Goal: Find specific page/section: Find specific page/section

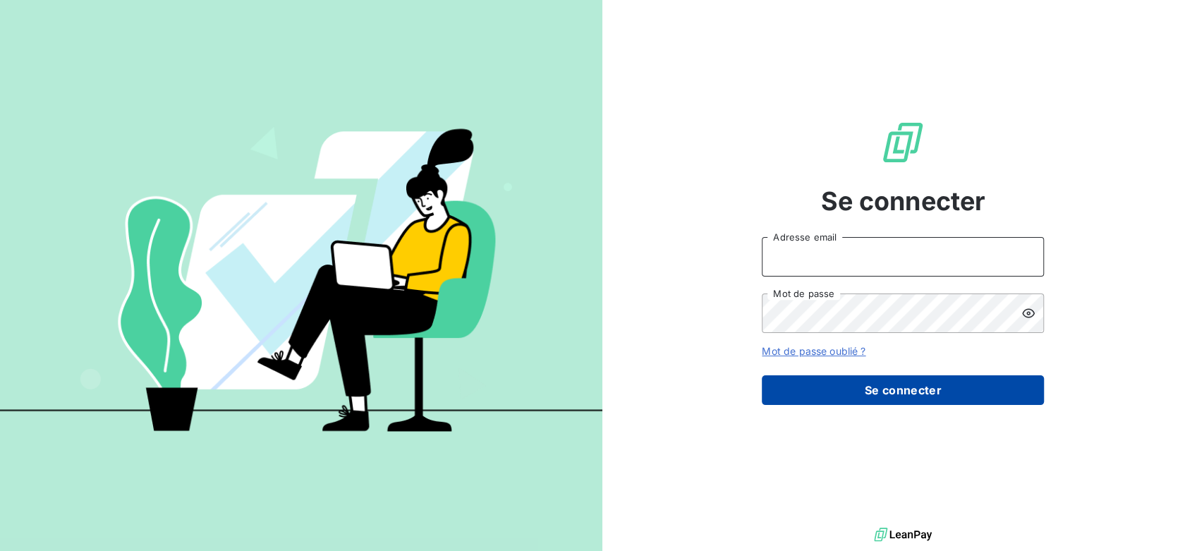
type input "[EMAIL_ADDRESS][DOMAIN_NAME]"
click at [926, 400] on button "Se connecter" at bounding box center [903, 390] width 282 height 30
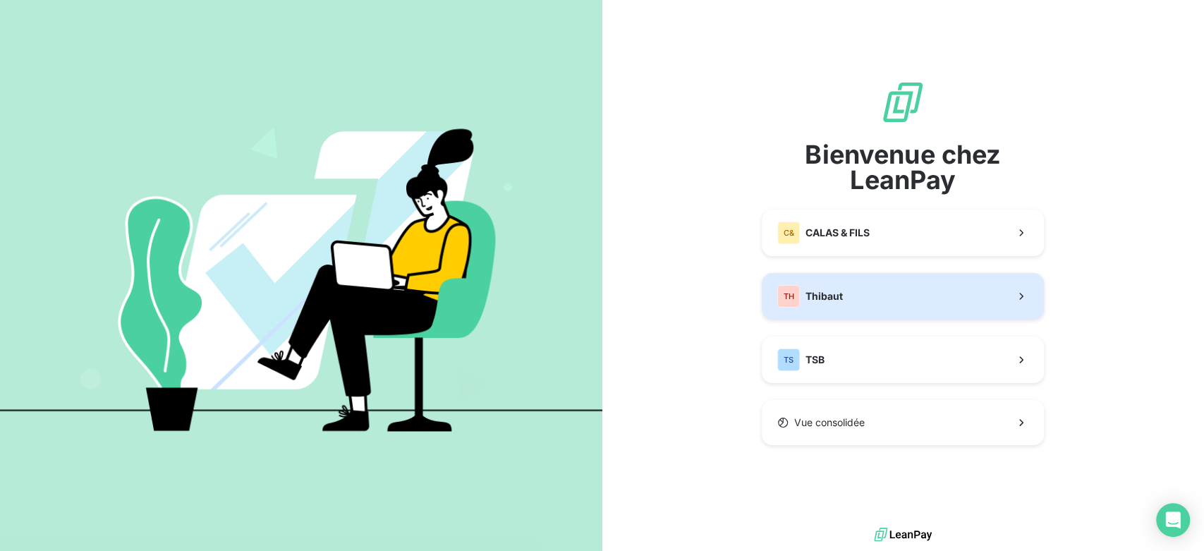
click at [928, 315] on button "TH Thibaut" at bounding box center [903, 296] width 282 height 47
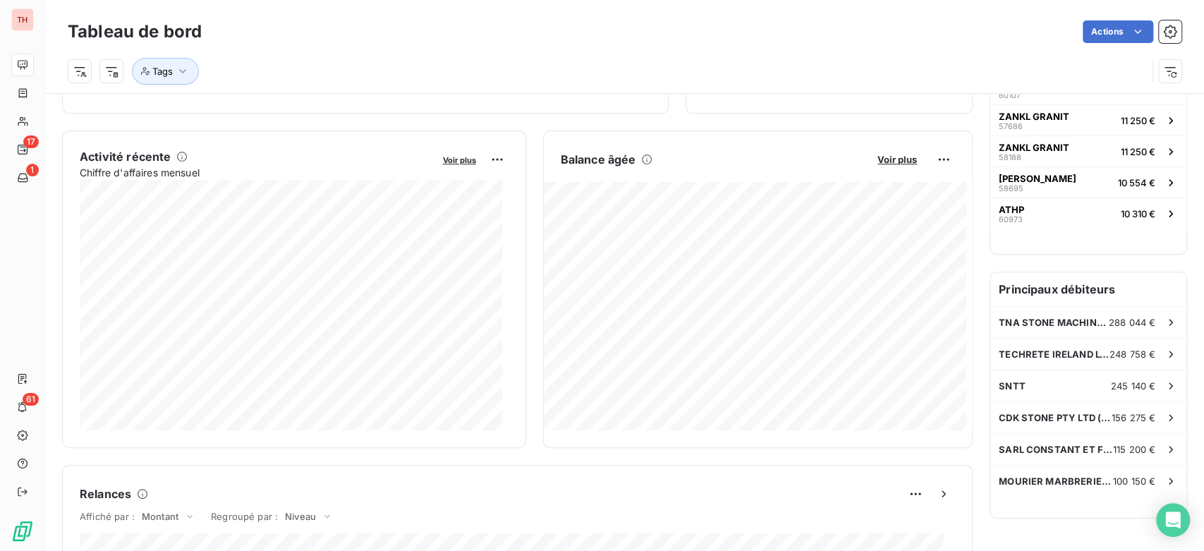
scroll to position [157, 0]
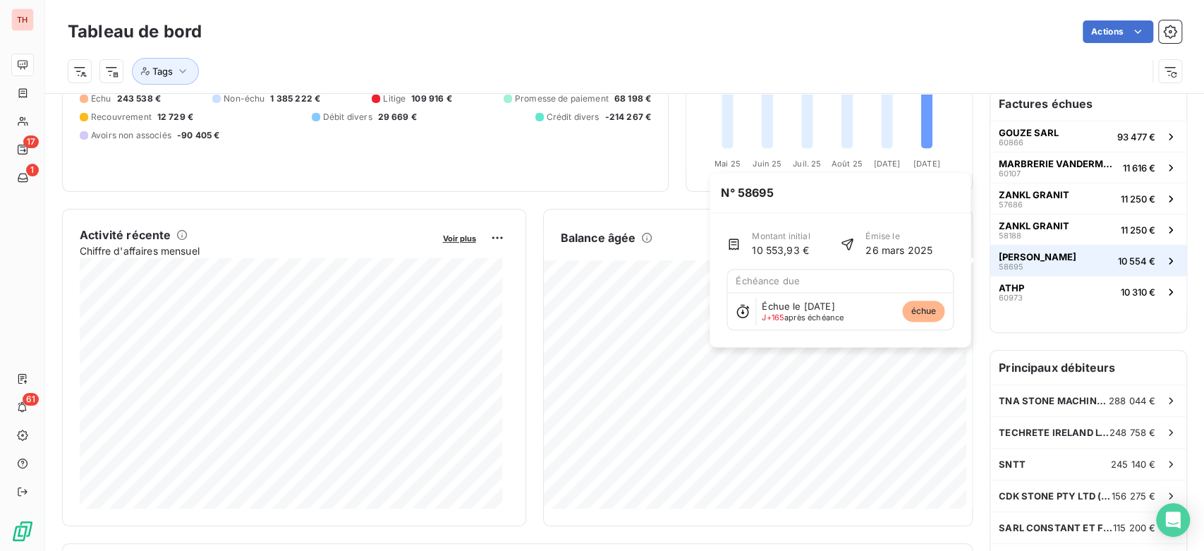
click at [1038, 255] on span "[PERSON_NAME]" at bounding box center [1038, 256] width 78 height 11
